Goal: Information Seeking & Learning: Find specific page/section

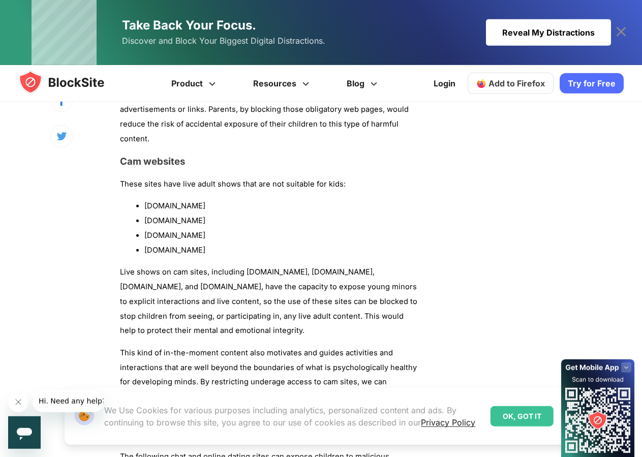
scroll to position [1193, 0]
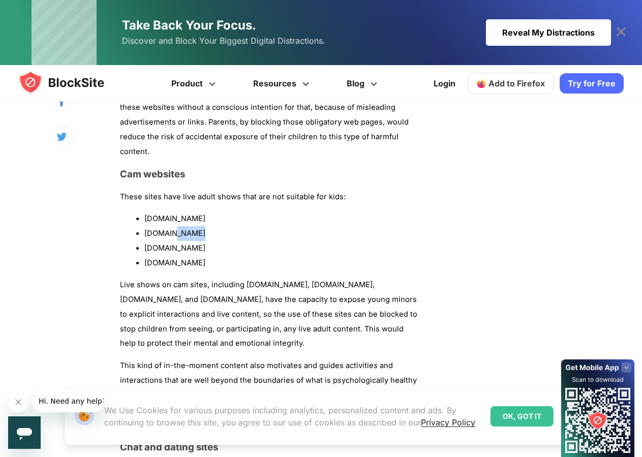
click at [167, 226] on li "[DOMAIN_NAME]" at bounding box center [281, 233] width 275 height 15
drag, startPoint x: 167, startPoint y: 207, endPoint x: 152, endPoint y: 207, distance: 14.7
click at [145, 226] on li "[DOMAIN_NAME]" at bounding box center [281, 233] width 275 height 15
click at [306, 226] on li "[DOMAIN_NAME]" at bounding box center [281, 233] width 275 height 15
drag, startPoint x: 203, startPoint y: 203, endPoint x: 145, endPoint y: 206, distance: 58.0
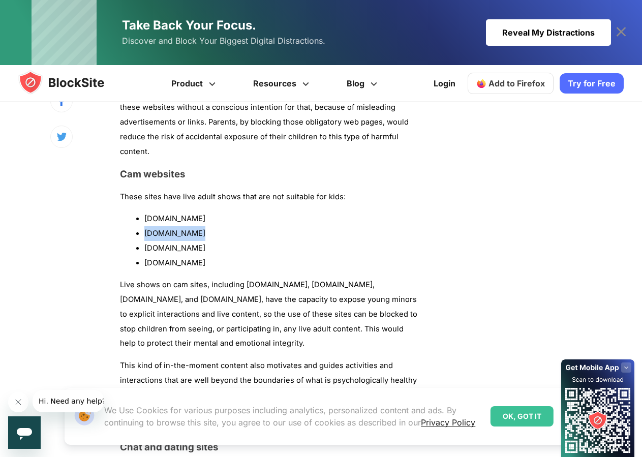
click at [145, 226] on li "[DOMAIN_NAME]" at bounding box center [281, 233] width 275 height 15
copy li "[DOMAIN_NAME]"
click at [221, 241] on li "[DOMAIN_NAME]" at bounding box center [281, 248] width 275 height 15
drag, startPoint x: 204, startPoint y: 191, endPoint x: 145, endPoint y: 191, distance: 58.5
click at [145, 212] on li "[DOMAIN_NAME]" at bounding box center [281, 219] width 275 height 15
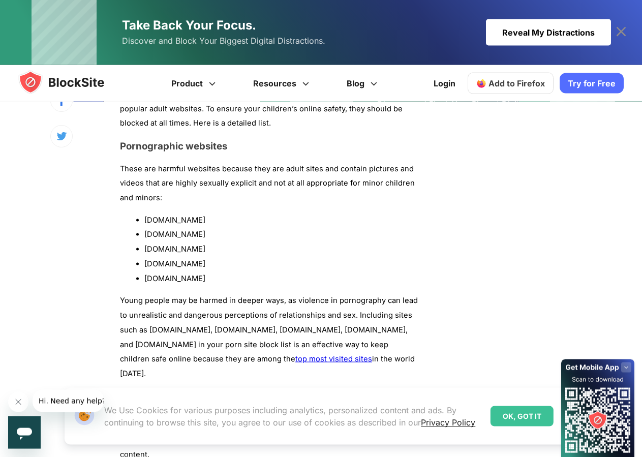
scroll to position [882, 0]
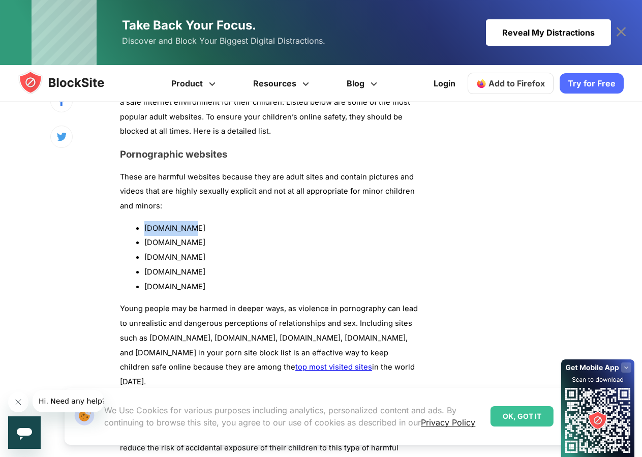
drag, startPoint x: 192, startPoint y: 215, endPoint x: 145, endPoint y: 213, distance: 46.8
click at [145, 221] on li "[DOMAIN_NAME]" at bounding box center [281, 228] width 275 height 15
copy li "[DOMAIN_NAME]"
